Goal: Go to known website: Access a specific website the user already knows

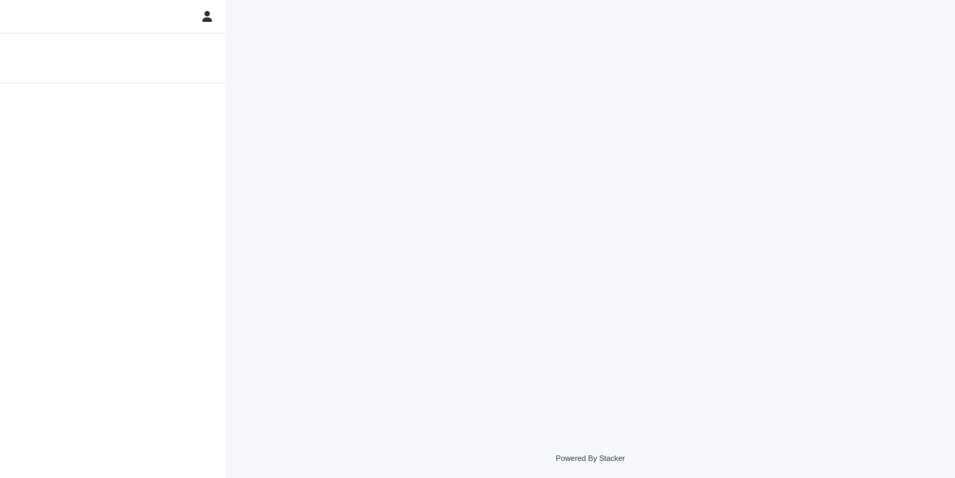
click at [276, 98] on div at bounding box center [591, 202] width 684 height 405
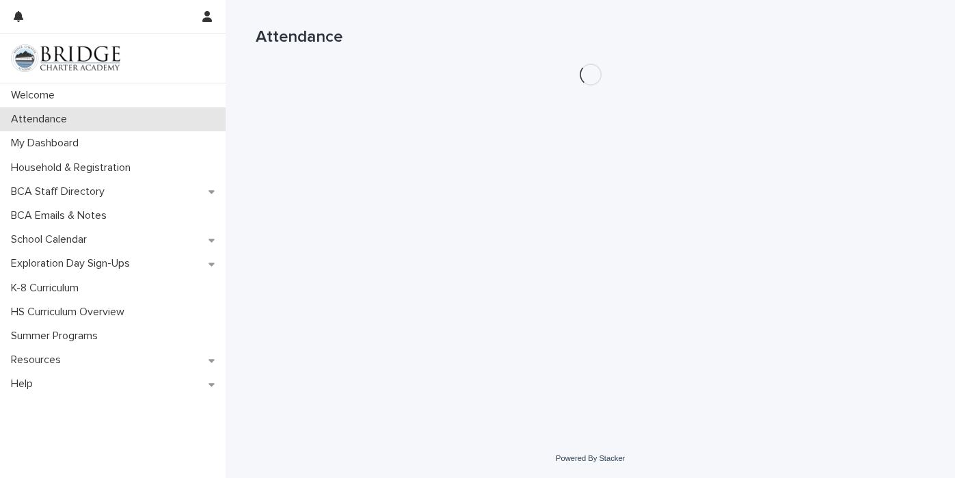
click at [173, 111] on div "Attendance" at bounding box center [113, 119] width 226 height 24
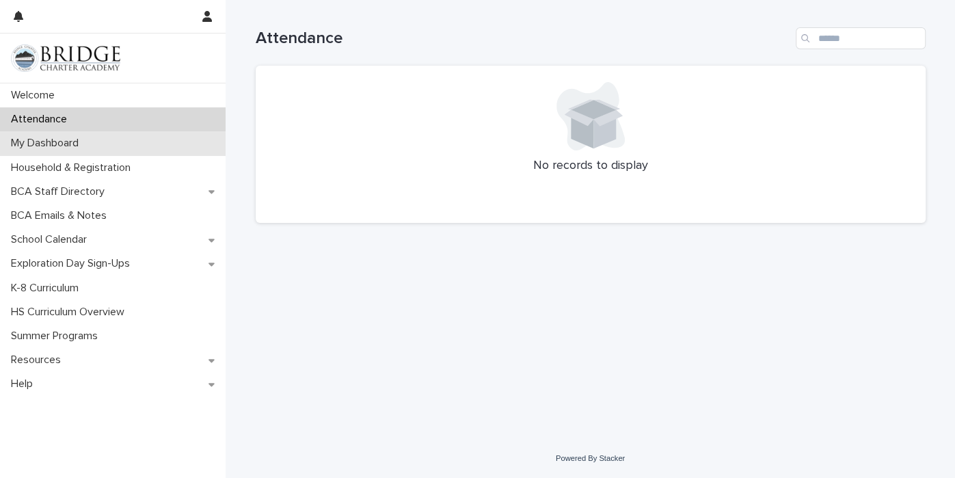
click at [176, 137] on div "My Dashboard" at bounding box center [113, 143] width 226 height 24
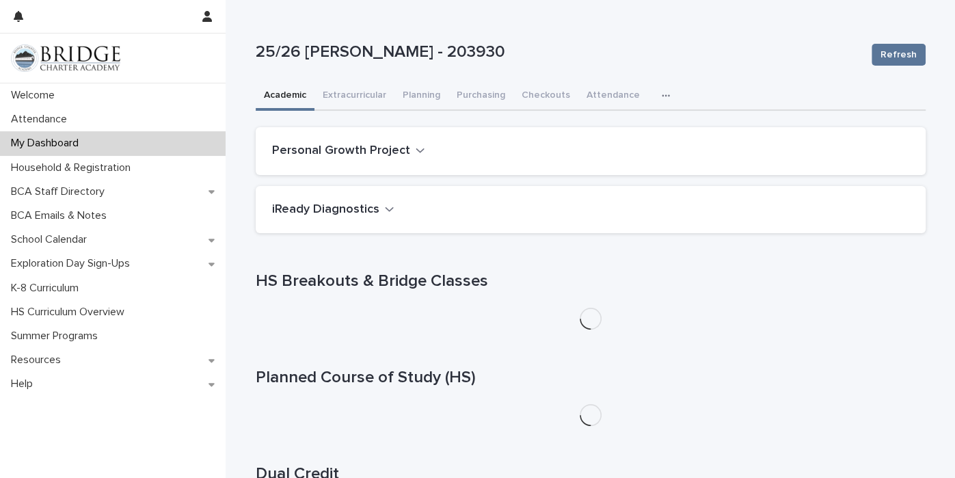
click at [654, 96] on button "button" at bounding box center [669, 95] width 30 height 27
click at [631, 120] on div "General" at bounding box center [622, 131] width 103 height 33
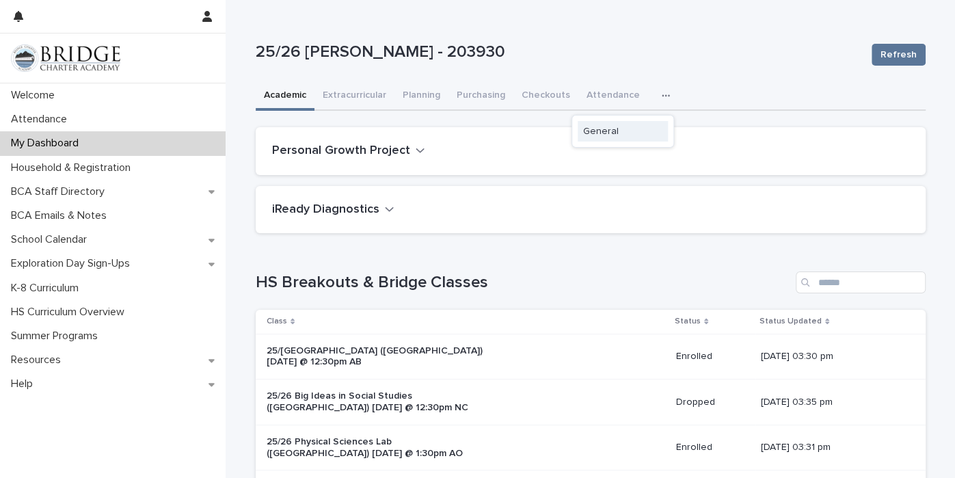
click at [618, 135] on button "General" at bounding box center [623, 131] width 90 height 21
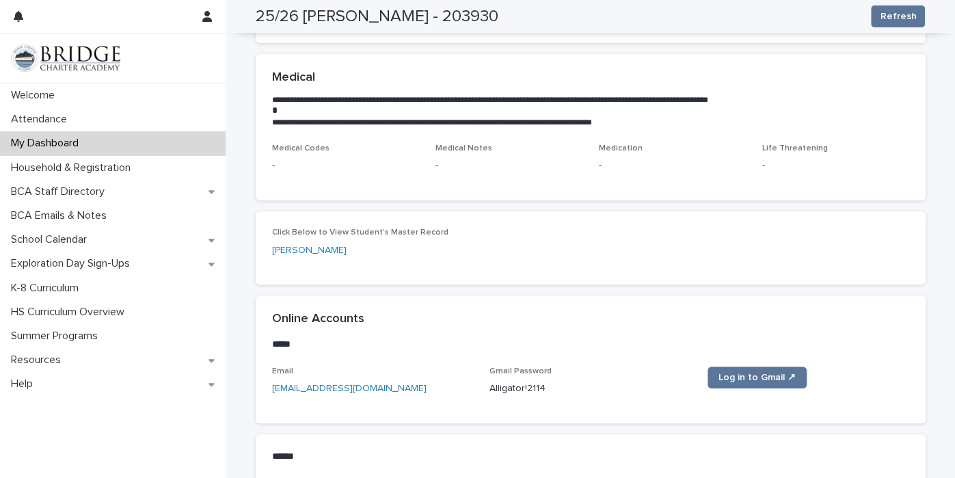
scroll to position [556, 0]
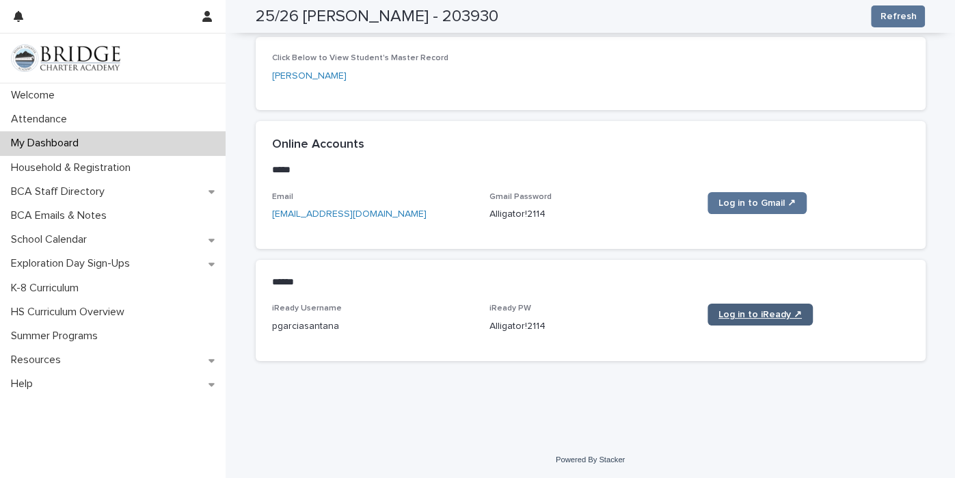
click at [750, 317] on span "Log in to iReady ↗" at bounding box center [759, 315] width 83 height 10
